Goal: Navigation & Orientation: Go to known website

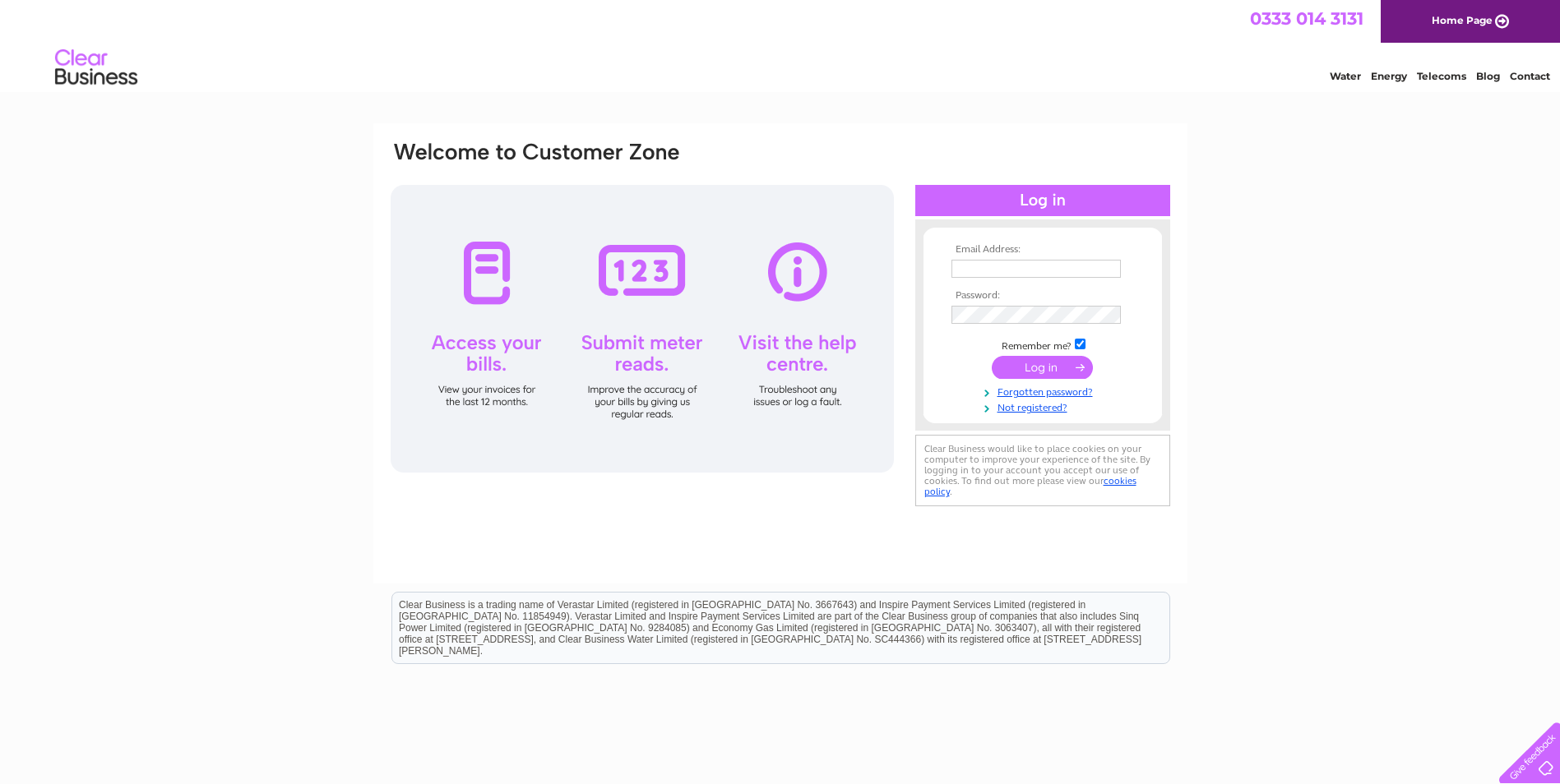
click at [1442, 23] on link "Home Page" at bounding box center [1471, 21] width 179 height 43
click at [494, 297] on div at bounding box center [642, 328] width 503 height 288
click at [660, 301] on div at bounding box center [642, 328] width 503 height 288
